Goal: Transaction & Acquisition: Purchase product/service

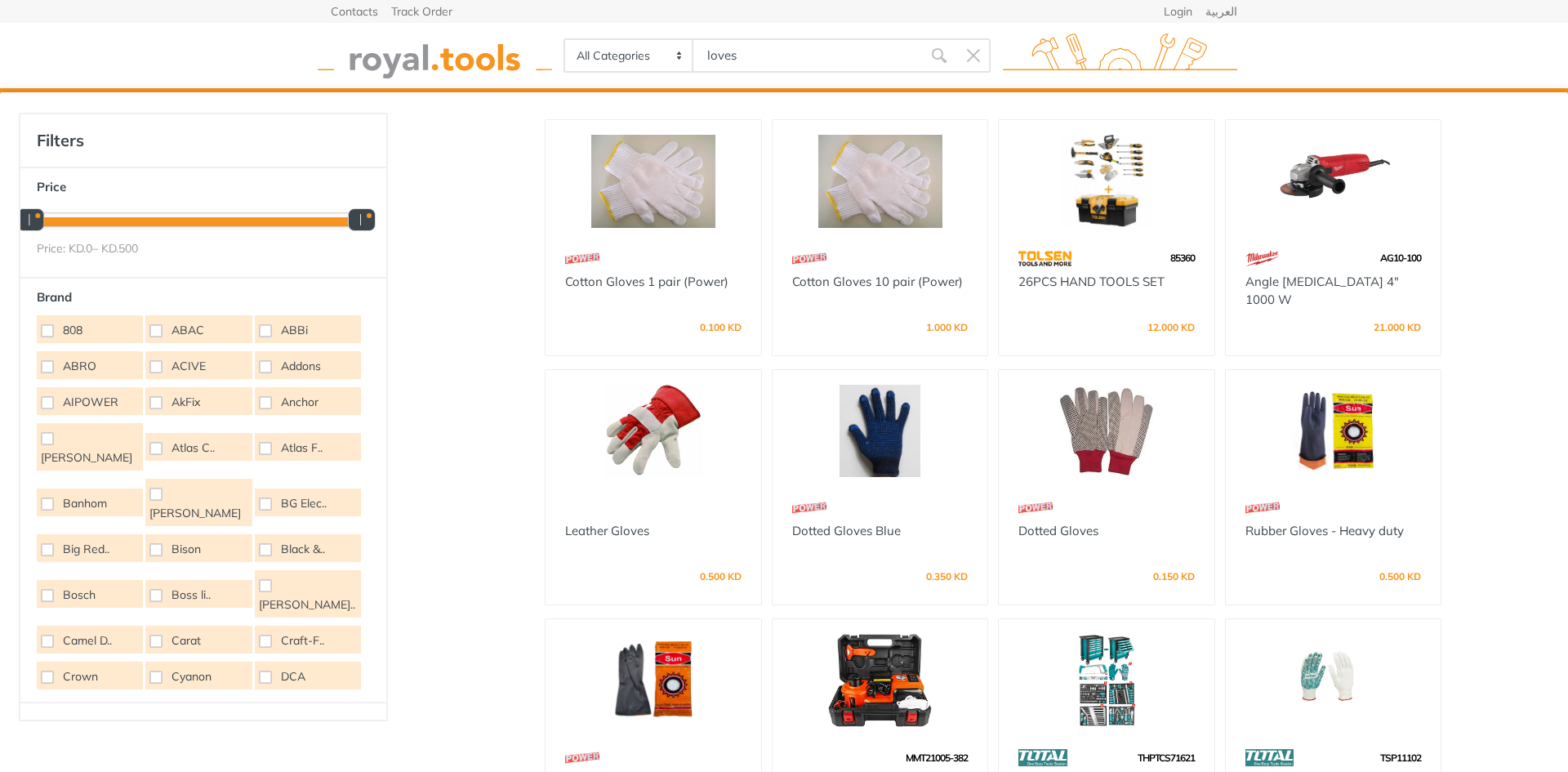
drag, startPoint x: 750, startPoint y: 53, endPoint x: 681, endPoint y: 59, distance: 69.3
click at [681, 59] on div "All Categories Power tools Cordless Tools Hand Tools Power Tools Accessories Ga…" at bounding box center [777, 56] width 427 height 34
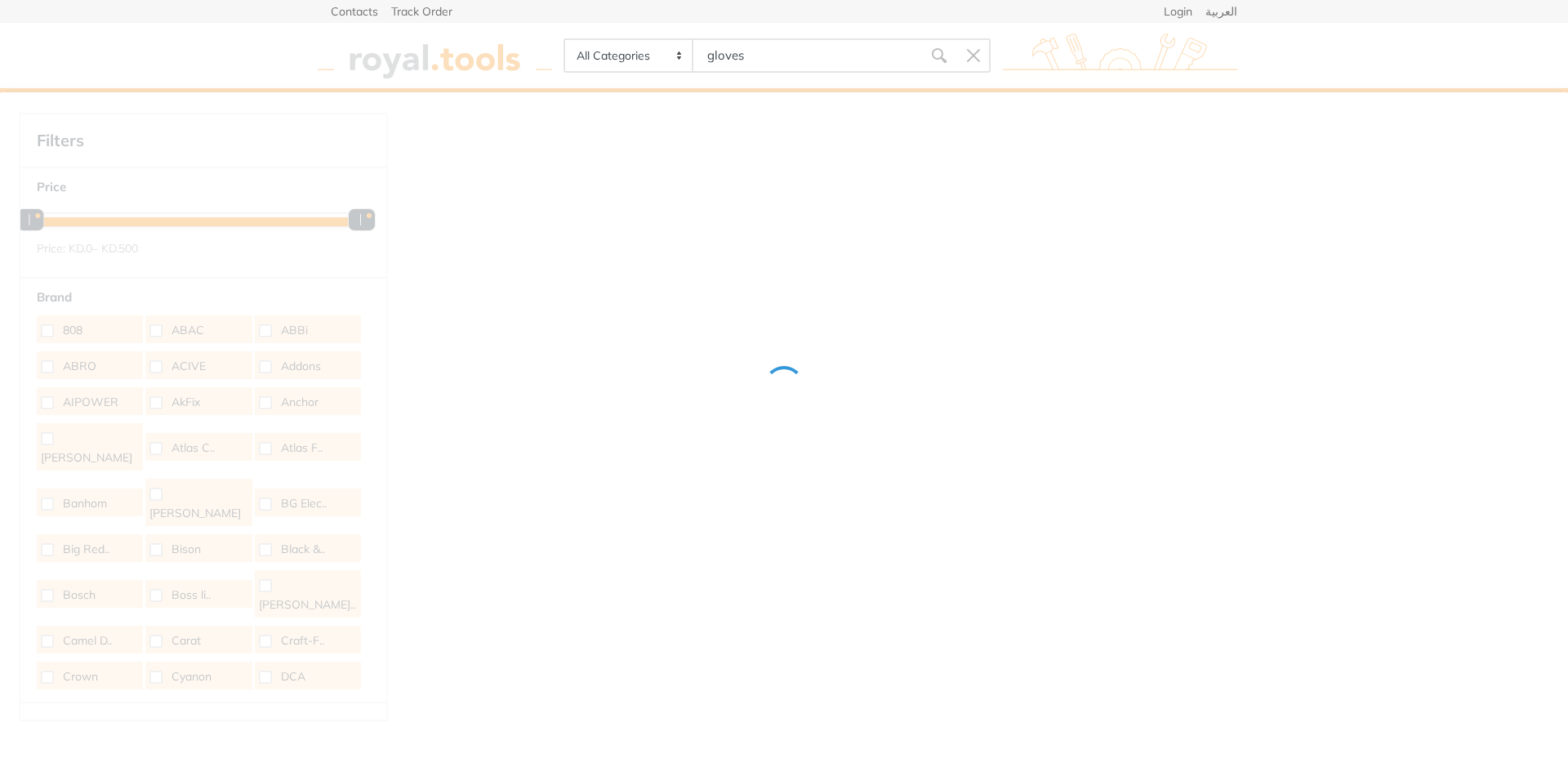
type input "gloves"
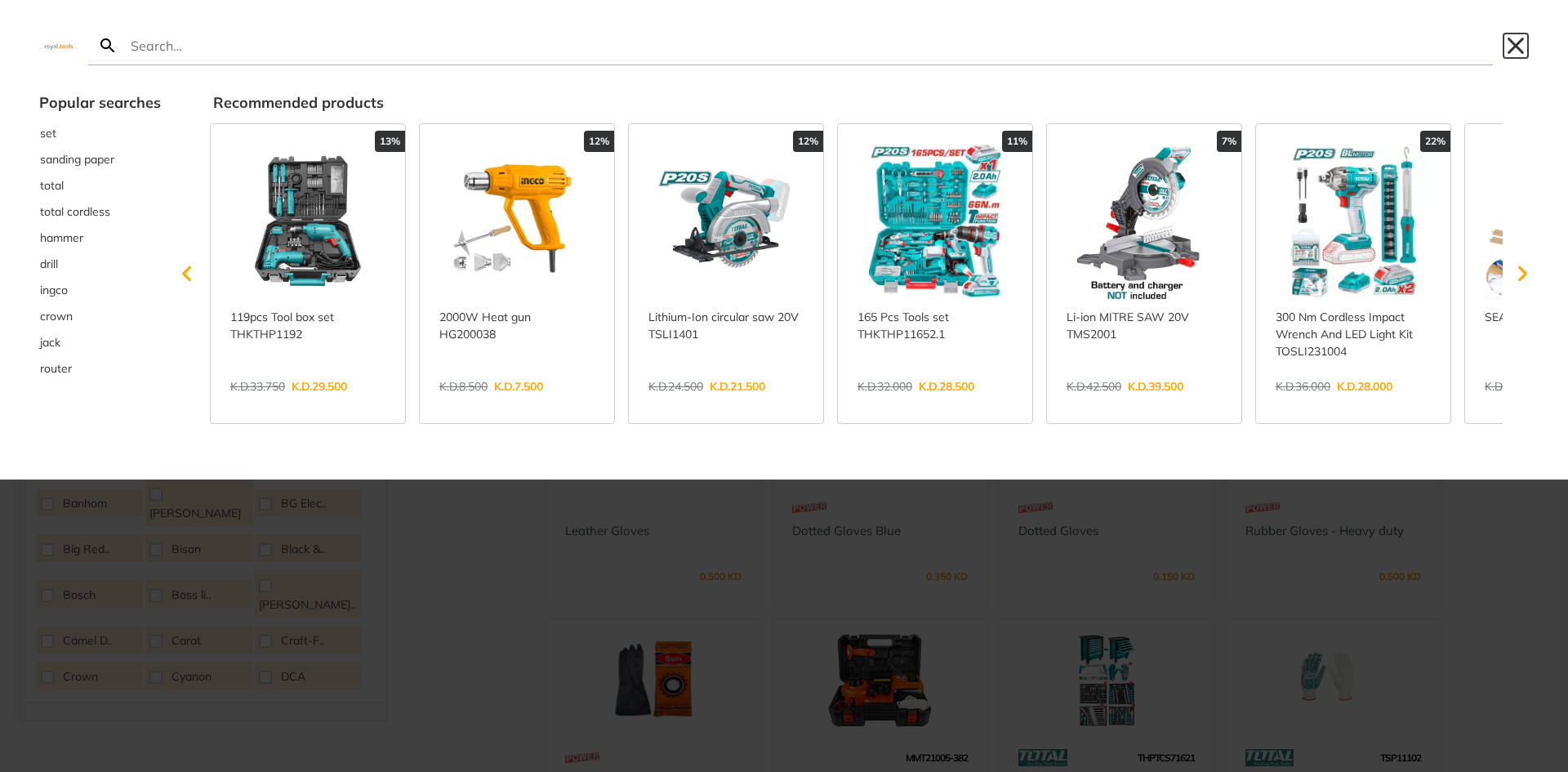
click at [1518, 50] on button "Close" at bounding box center [1515, 45] width 26 height 27
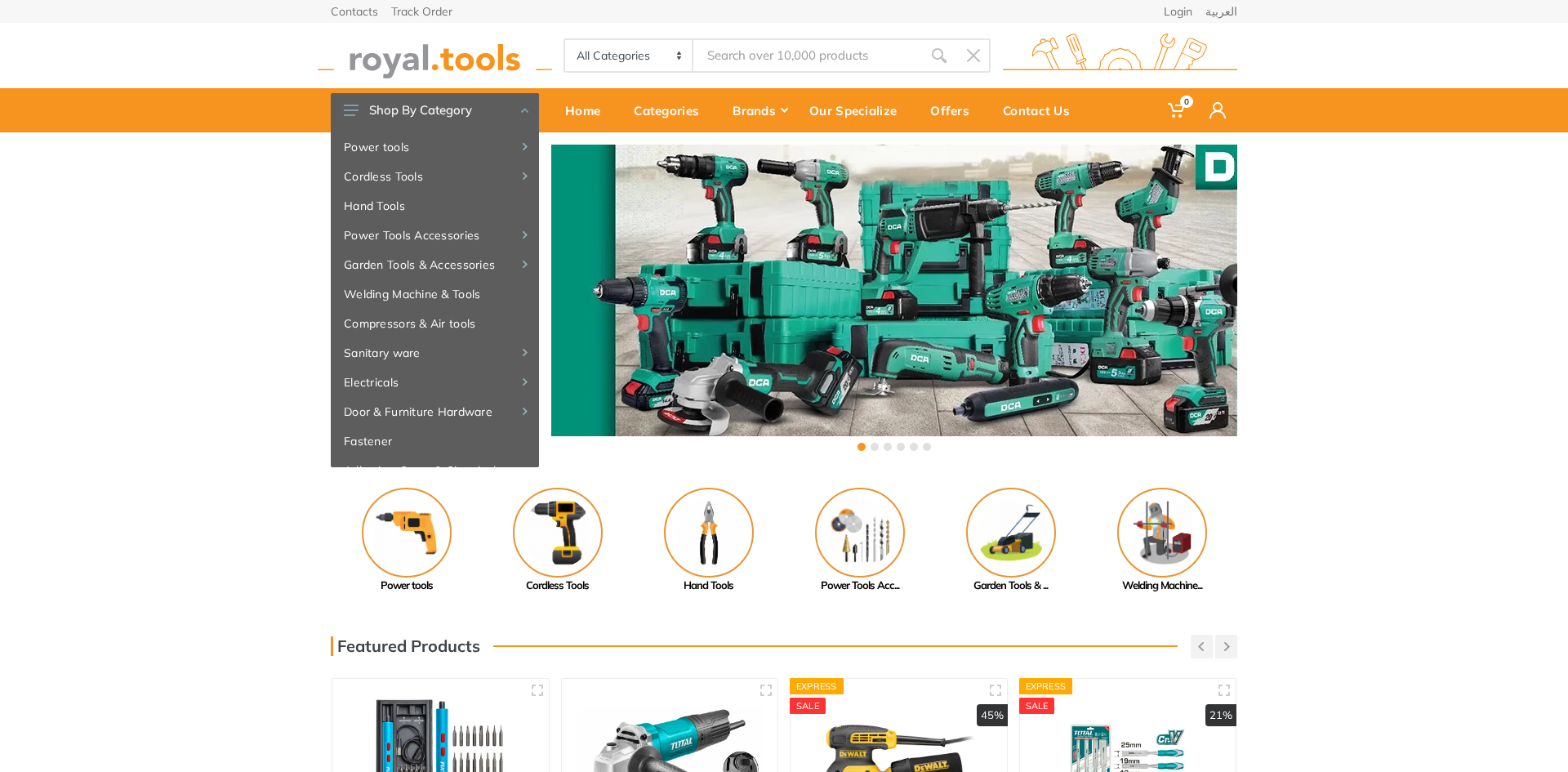
click at [1431, 376] on div "‹ ›" at bounding box center [784, 300] width 1568 height 335
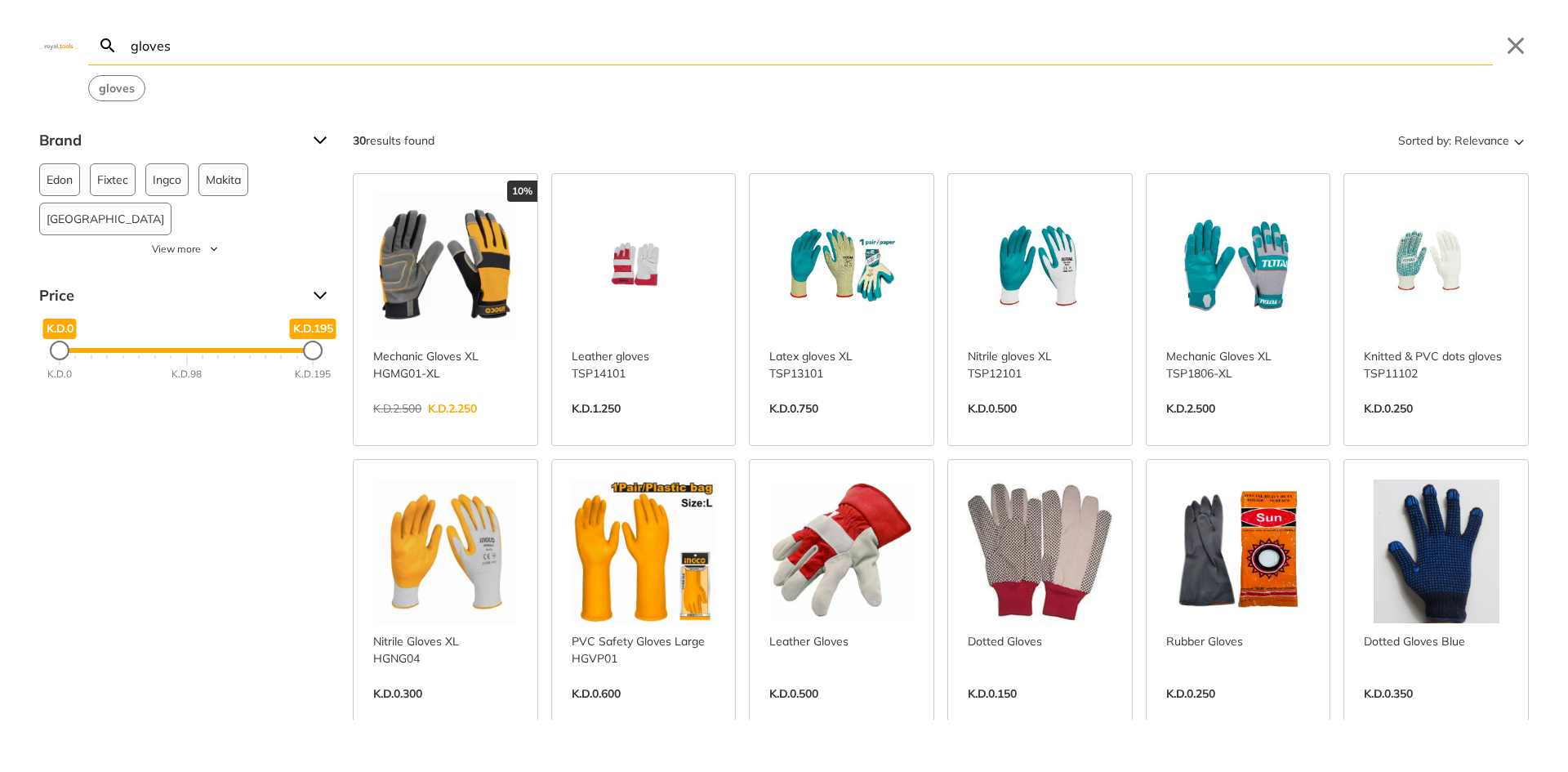
type input "gloves"
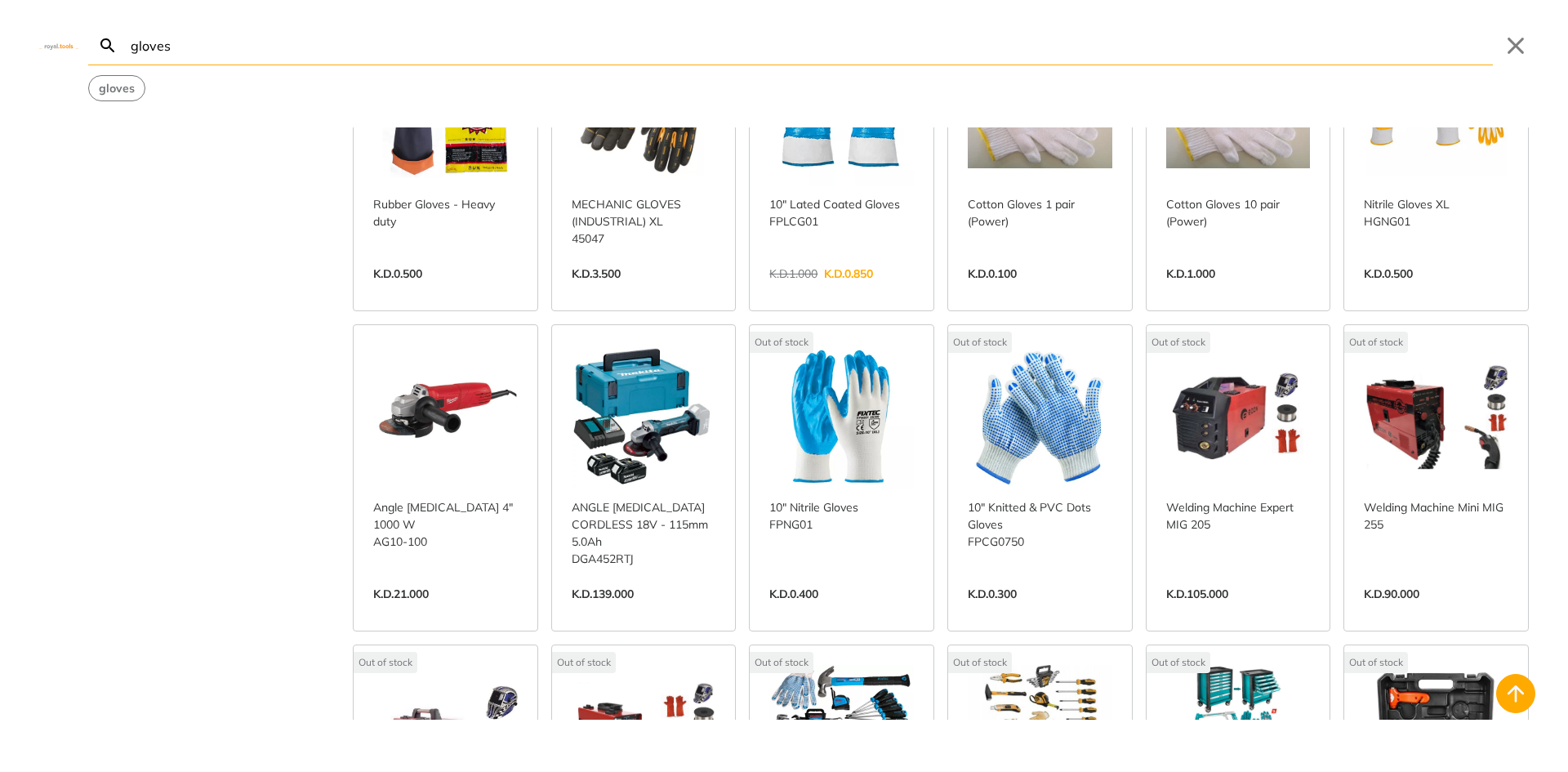
scroll to position [604, 0]
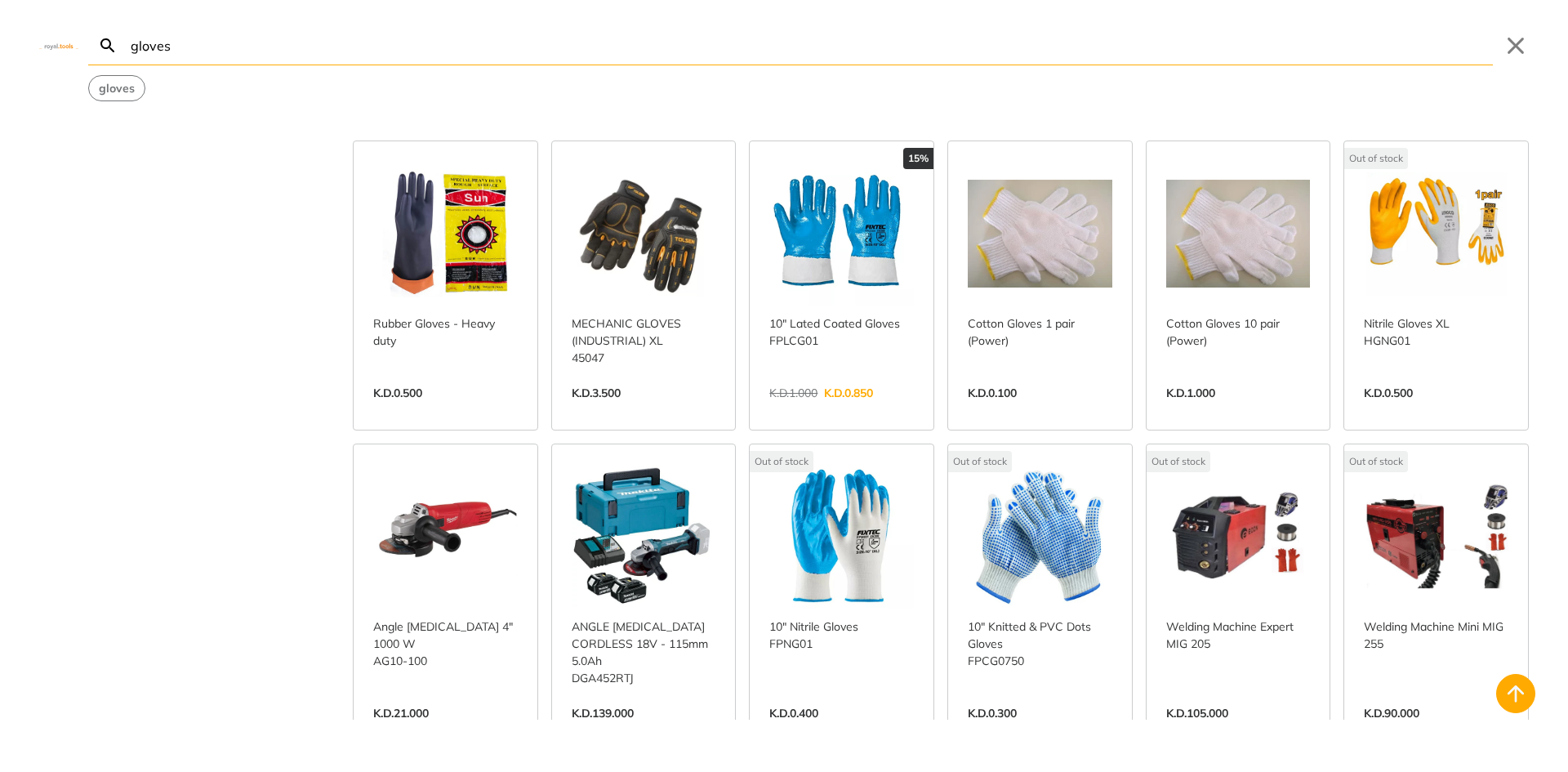
click at [617, 410] on link "View more →" at bounding box center [643, 410] width 144 height 0
